Goal: Information Seeking & Learning: Learn about a topic

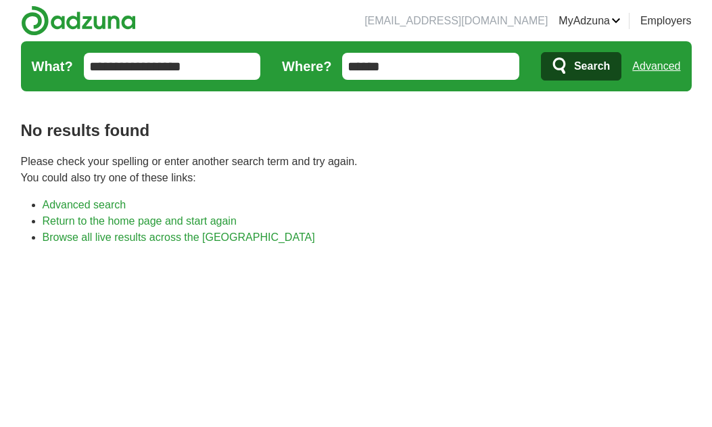
click at [574, 65] on span "Search" at bounding box center [592, 66] width 36 height 27
drag, startPoint x: 394, startPoint y: 69, endPoint x: 298, endPoint y: 64, distance: 96.9
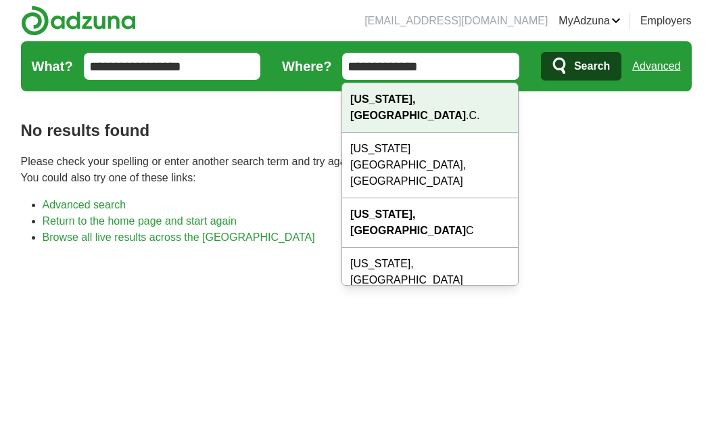
click at [422, 99] on strong "Washington, D" at bounding box center [408, 107] width 116 height 28
type input "**********"
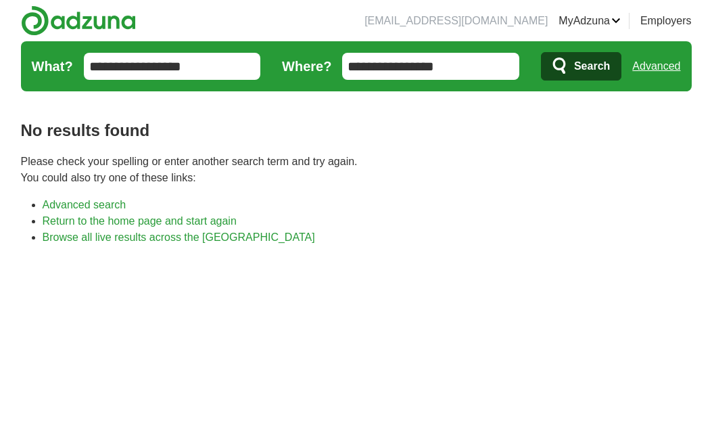
click at [586, 61] on span "Search" at bounding box center [592, 66] width 36 height 27
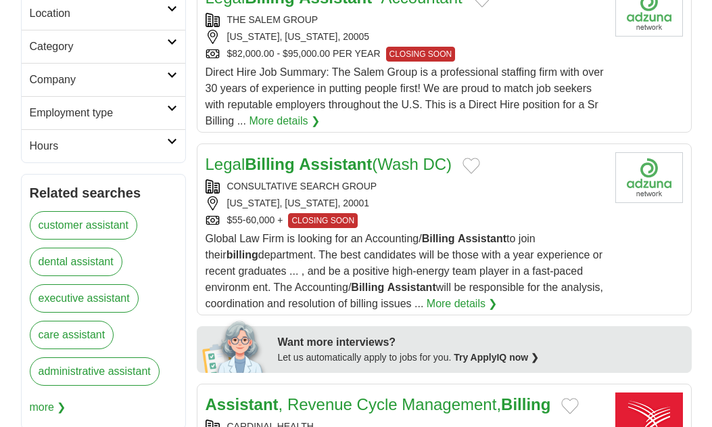
scroll to position [453, 0]
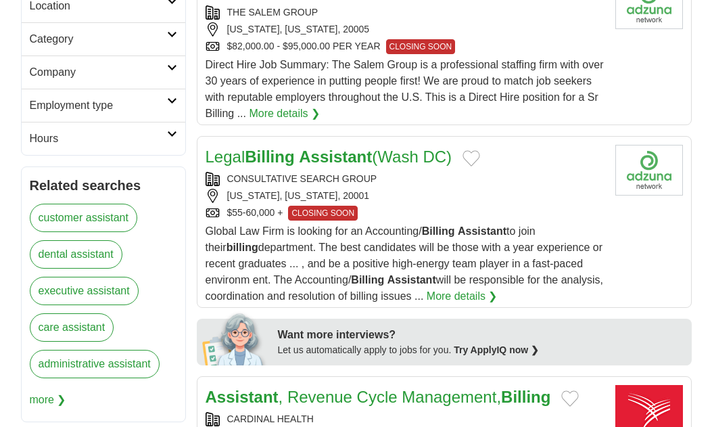
click at [252, 152] on strong "Billing" at bounding box center [269, 156] width 49 height 18
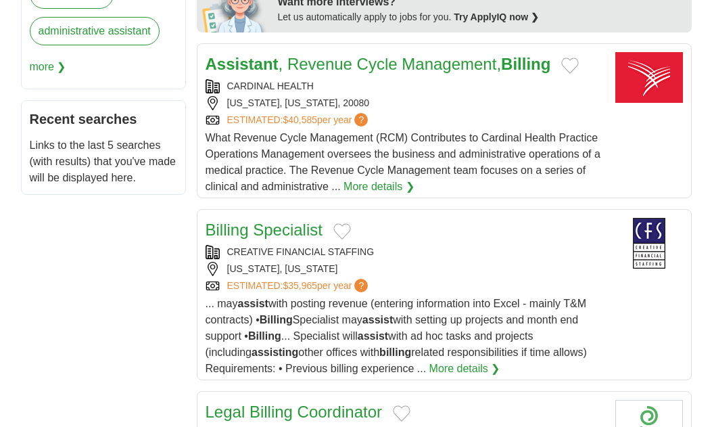
scroll to position [827, 0]
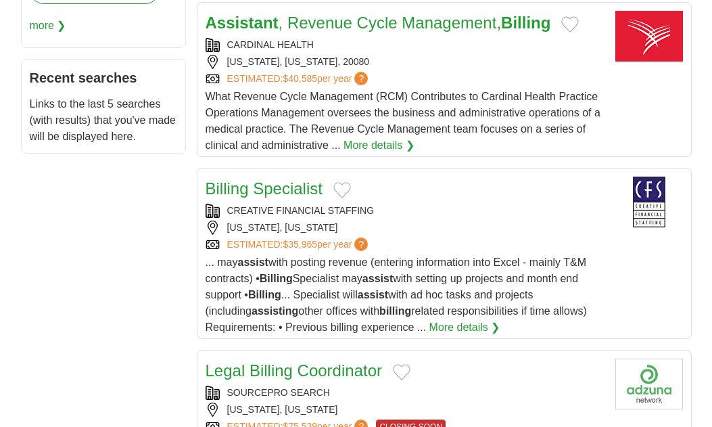
click at [235, 22] on strong "Assistant" at bounding box center [242, 23] width 73 height 18
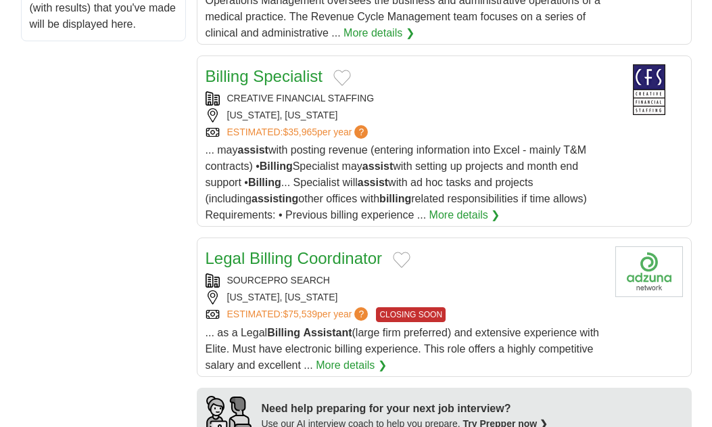
scroll to position [942, 0]
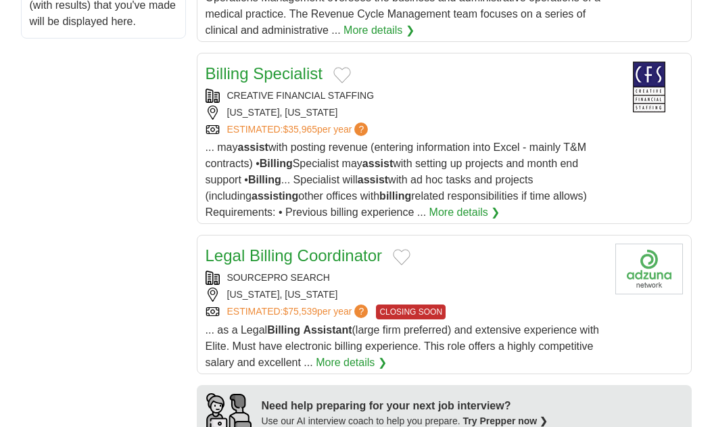
click at [237, 65] on link "Billing Specialist" at bounding box center [264, 73] width 117 height 18
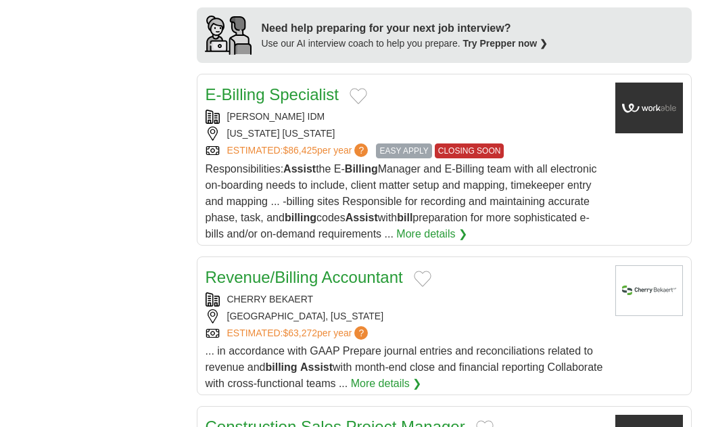
scroll to position [1320, 0]
click at [243, 91] on link "E-Billing Specialist" at bounding box center [272, 94] width 133 height 18
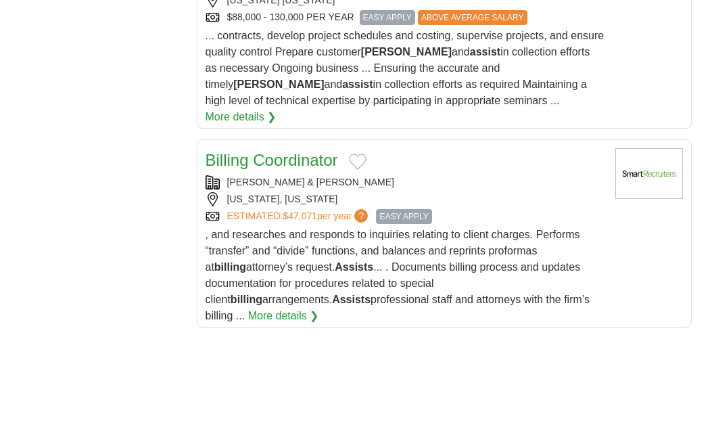
scroll to position [1788, 0]
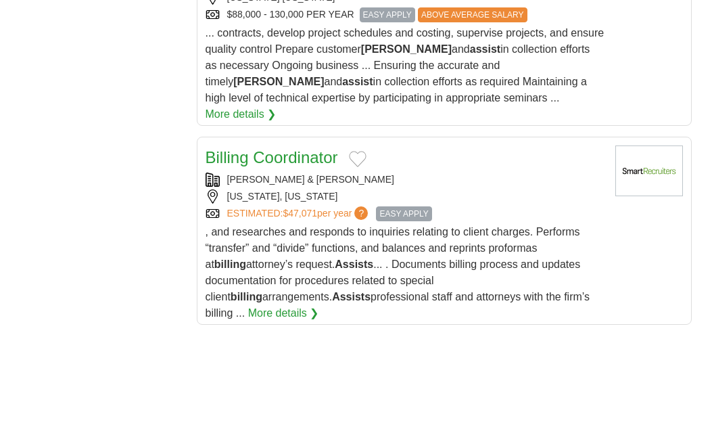
click at [246, 148] on link "Billing Coordinator" at bounding box center [272, 157] width 133 height 18
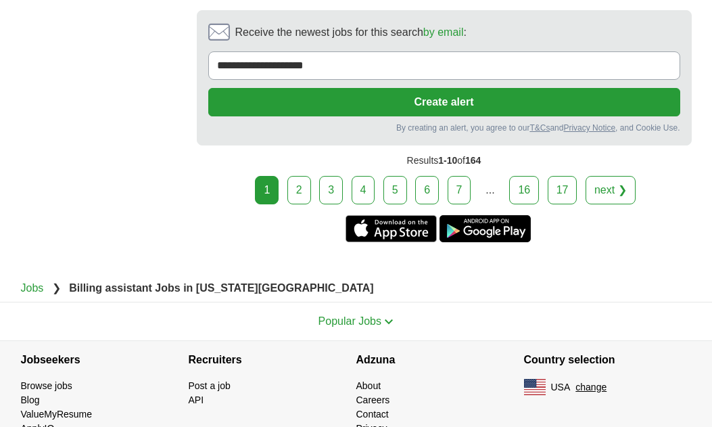
scroll to position [2851, 0]
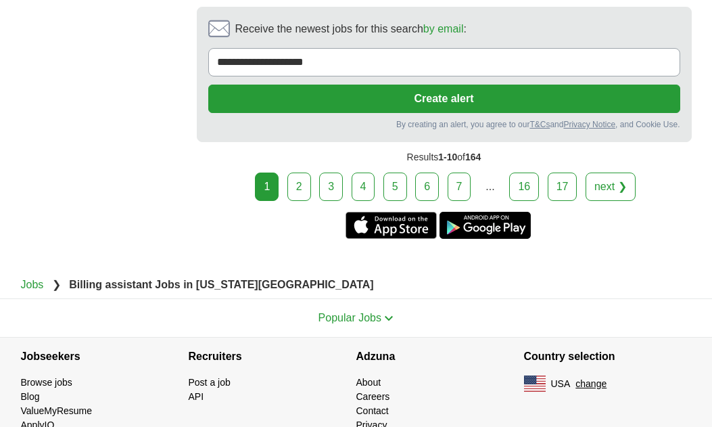
click at [297, 172] on link "2" at bounding box center [299, 186] width 24 height 28
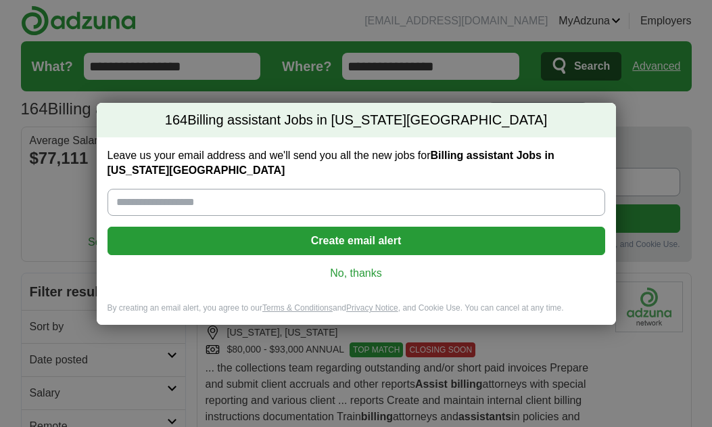
click at [352, 275] on link "No, thanks" at bounding box center [356, 273] width 476 height 15
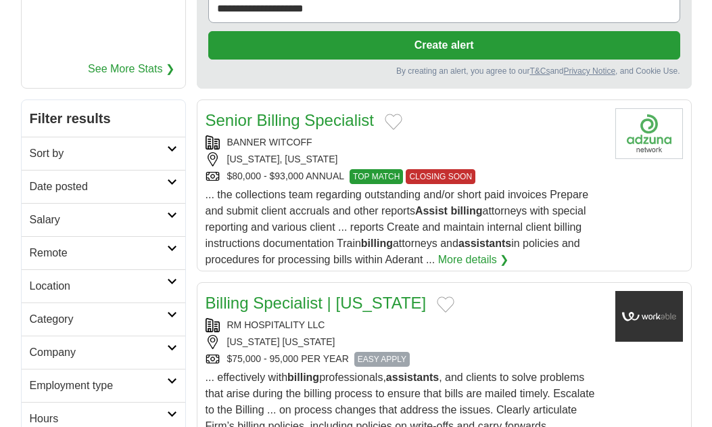
scroll to position [162, 0]
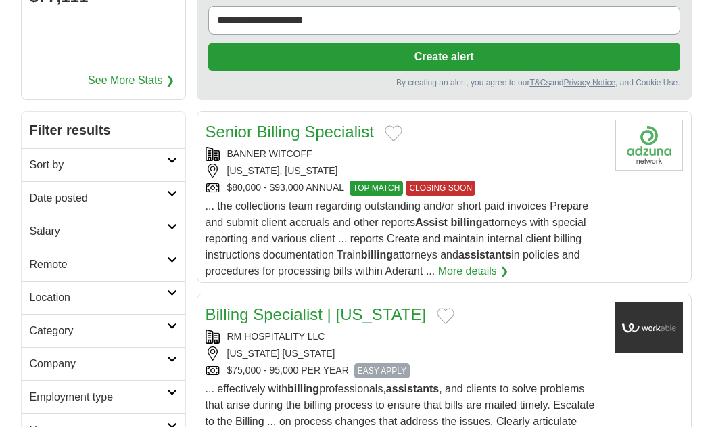
click at [158, 267] on h2 "Remote" at bounding box center [98, 264] width 137 height 16
click at [74, 293] on link "Remote jobs" at bounding box center [60, 296] width 61 height 11
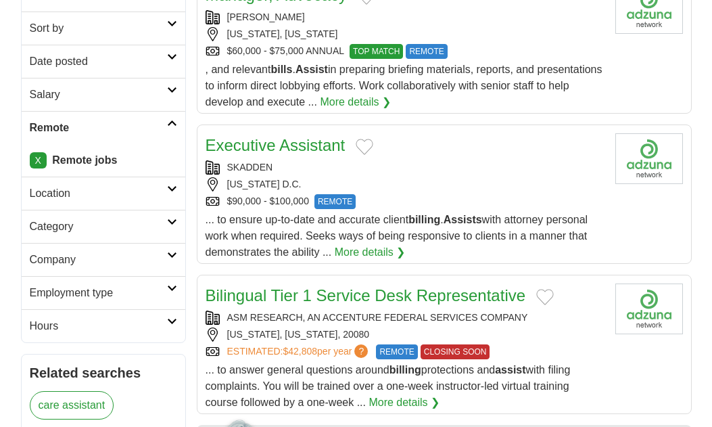
scroll to position [309, 0]
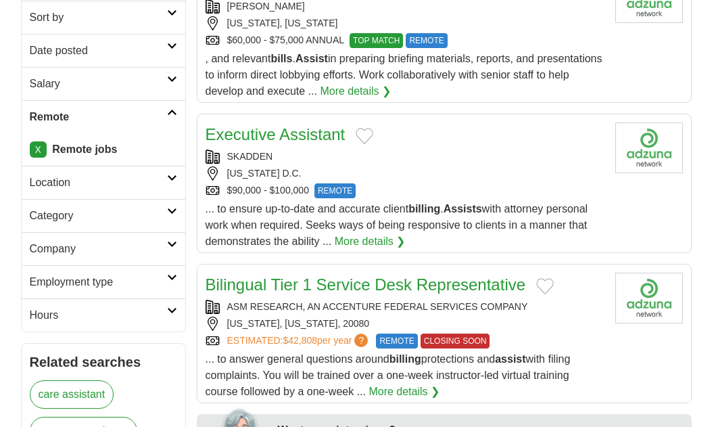
click at [267, 124] on h2 "Executive Assistant" at bounding box center [276, 134] width 140 height 24
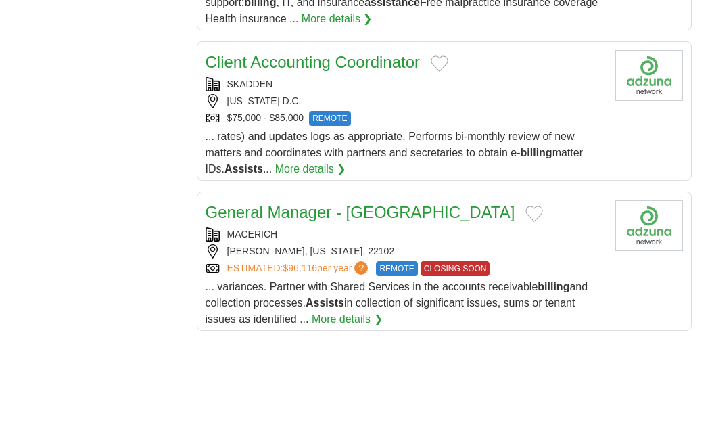
scroll to position [1684, 0]
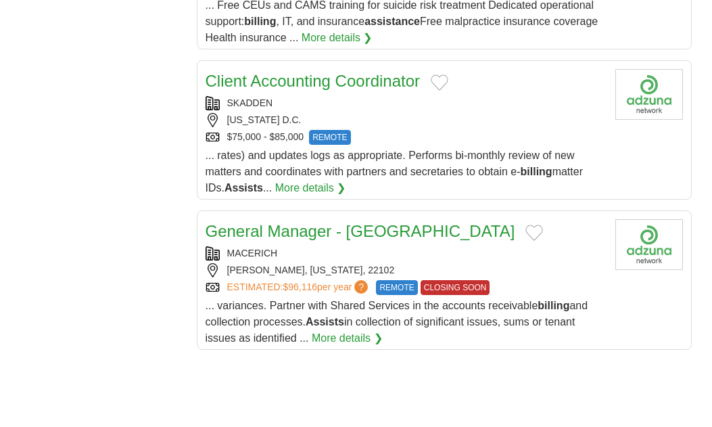
click at [273, 72] on link "Client Accounting Coordinator" at bounding box center [313, 81] width 215 height 18
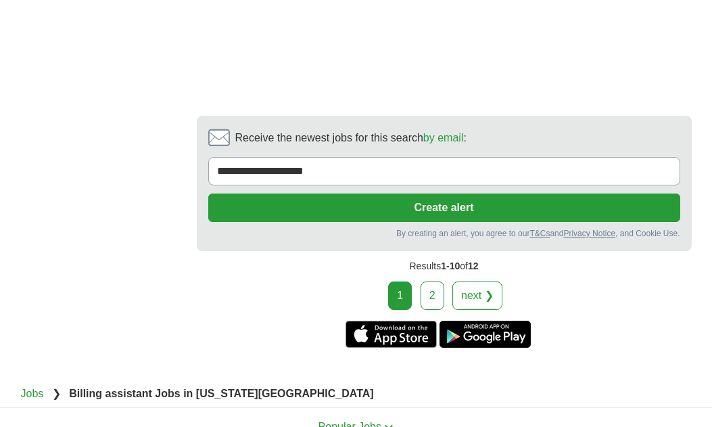
scroll to position [2493, 0]
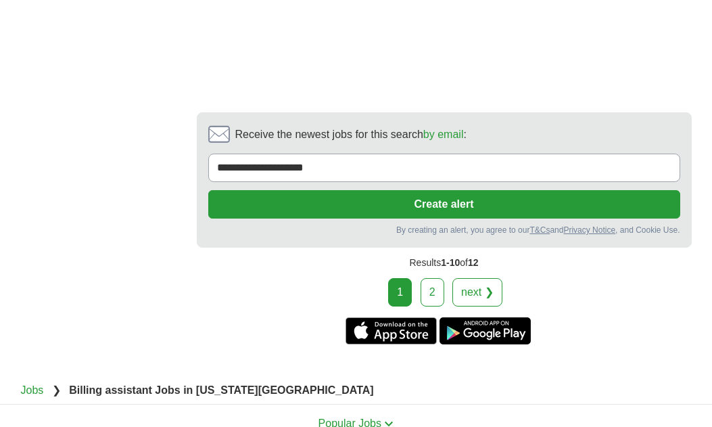
click at [426, 278] on link "2" at bounding box center [433, 292] width 24 height 28
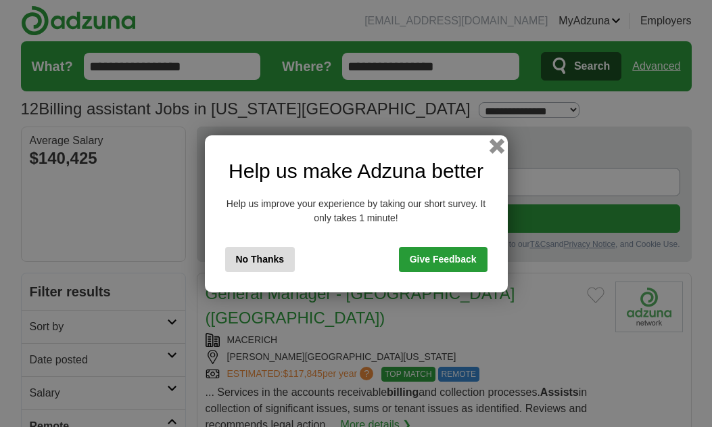
click at [494, 147] on button "button" at bounding box center [496, 145] width 15 height 15
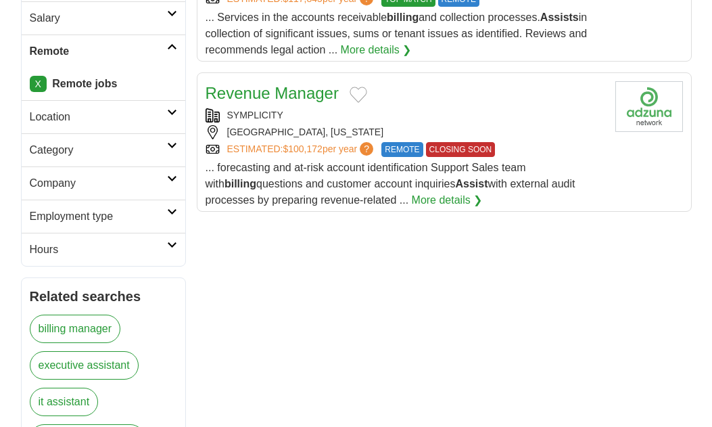
scroll to position [380, 0]
